Goal: Browse casually: Explore the website without a specific task or goal

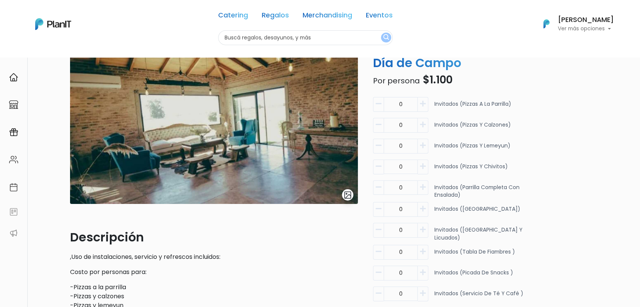
scroll to position [42, 0]
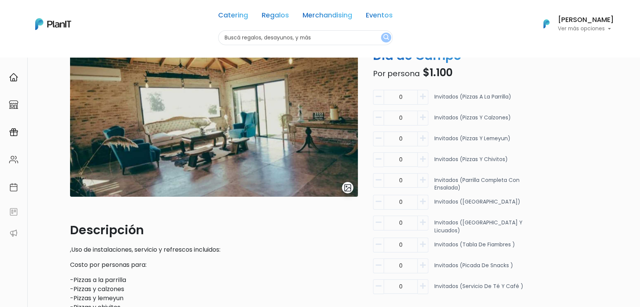
click at [350, 191] on img "submit" at bounding box center [348, 187] width 9 height 9
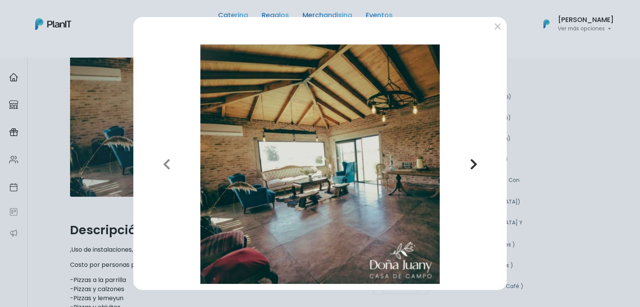
click at [479, 155] on button "Next" at bounding box center [474, 163] width 54 height 239
click at [473, 166] on icon "button" at bounding box center [474, 164] width 8 height 12
click at [178, 168] on button "Previous" at bounding box center [166, 163] width 54 height 239
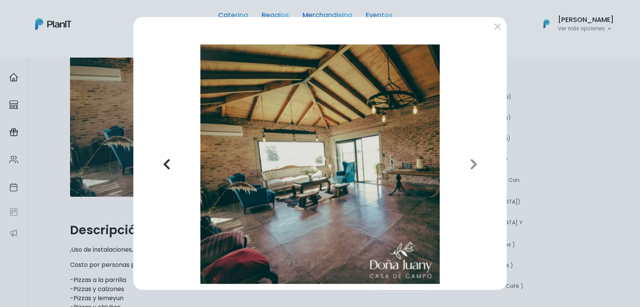
click at [167, 162] on icon "button" at bounding box center [167, 164] width 8 height 12
click at [83, 198] on div "Previous Next" at bounding box center [320, 153] width 640 height 307
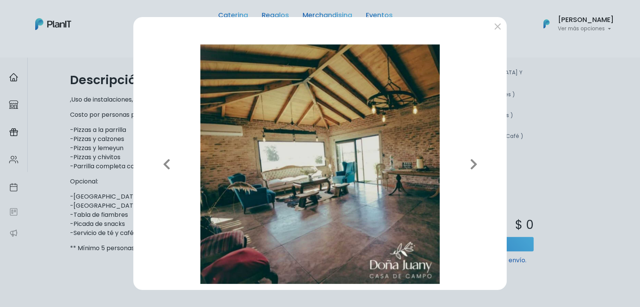
scroll to position [252, 0]
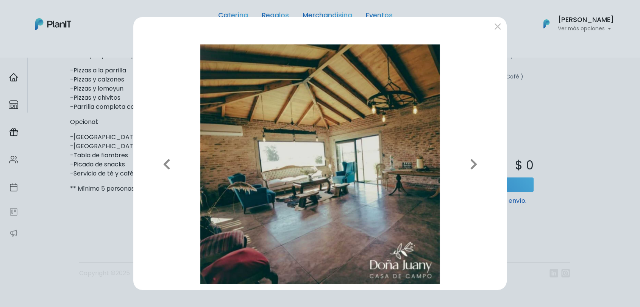
click at [95, 206] on div "Previous Next" at bounding box center [320, 153] width 640 height 307
click at [497, 22] on button "submit" at bounding box center [498, 26] width 12 height 12
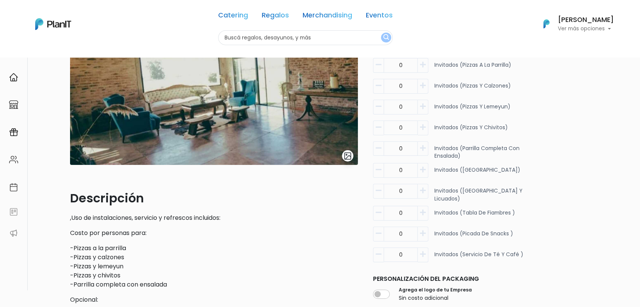
scroll to position [0, 0]
